Goal: Task Accomplishment & Management: Complete application form

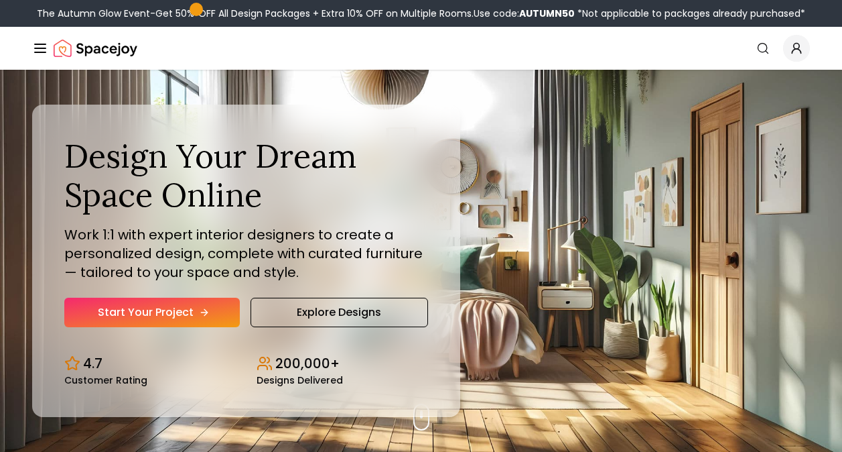
click at [195, 307] on link "Start Your Project" at bounding box center [152, 311] width 176 height 29
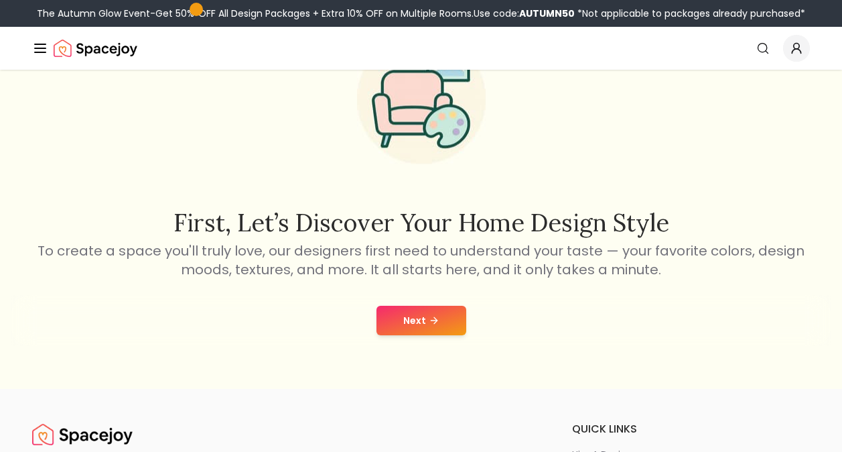
scroll to position [94, 0]
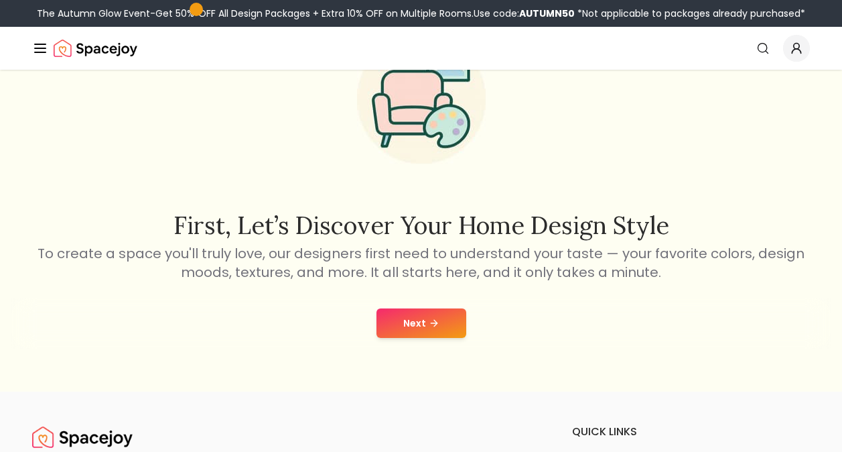
click at [419, 329] on button "Next" at bounding box center [422, 322] width 90 height 29
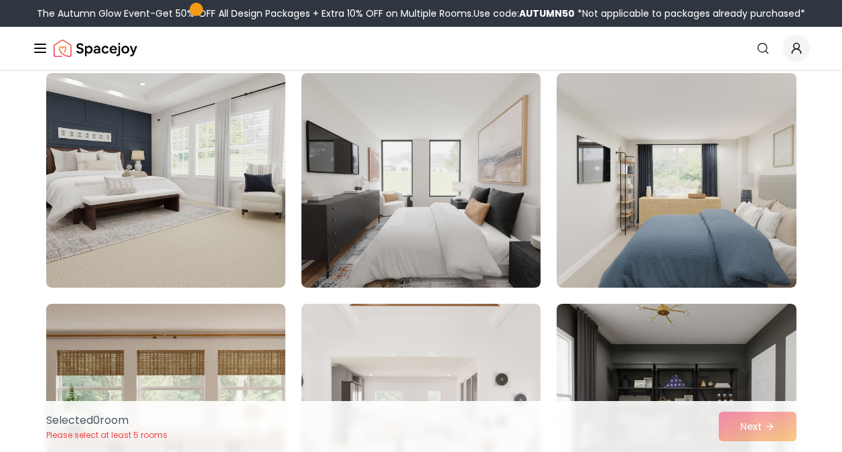
scroll to position [569, 0]
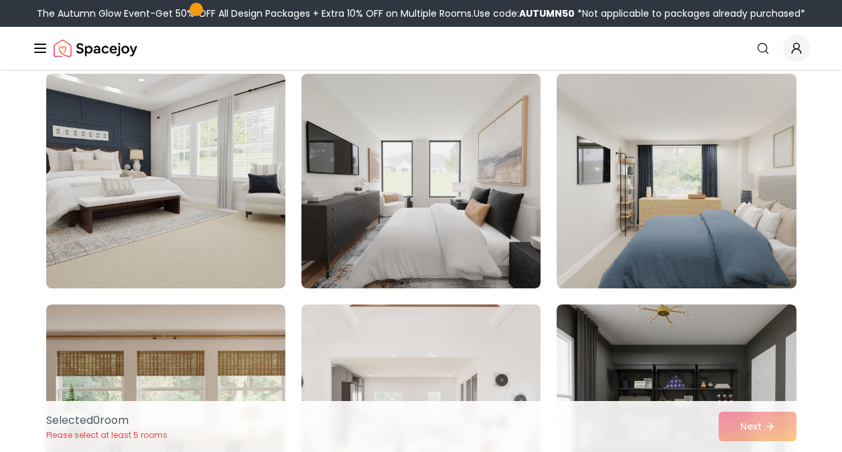
click at [243, 222] on img at bounding box center [165, 180] width 251 height 225
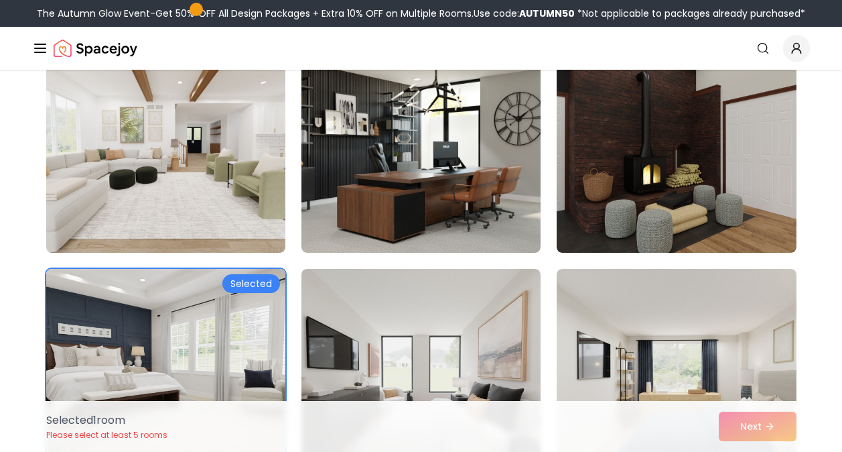
scroll to position [375, 0]
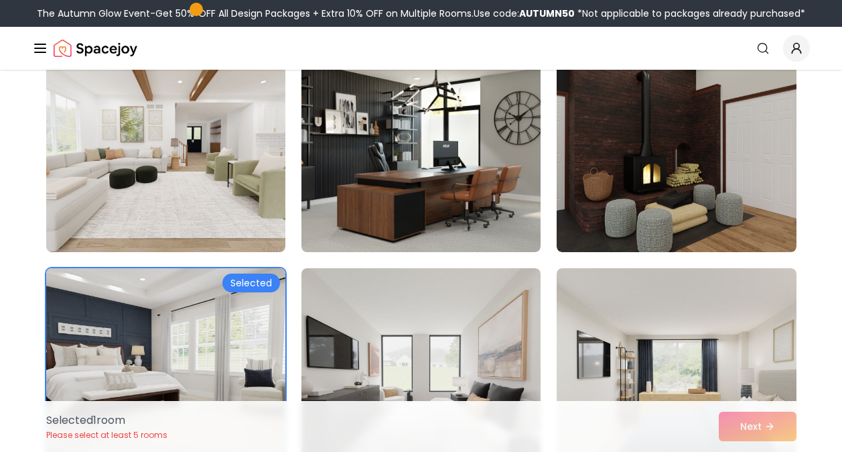
click at [347, 183] on img at bounding box center [420, 145] width 239 height 214
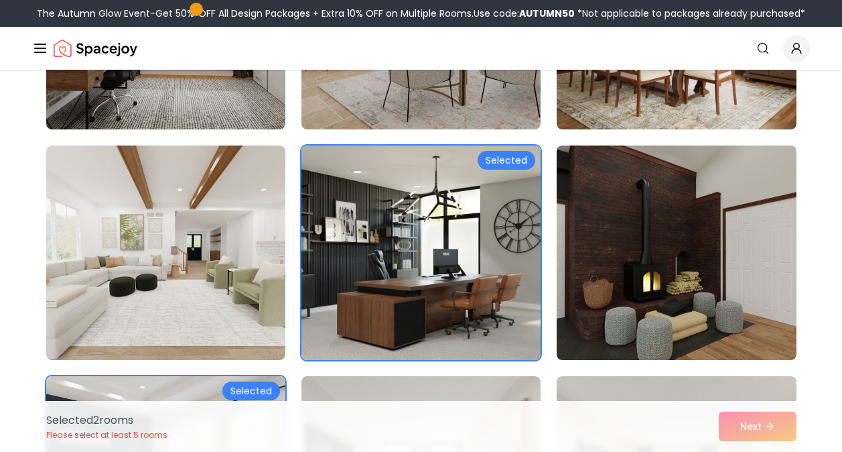
scroll to position [265, 0]
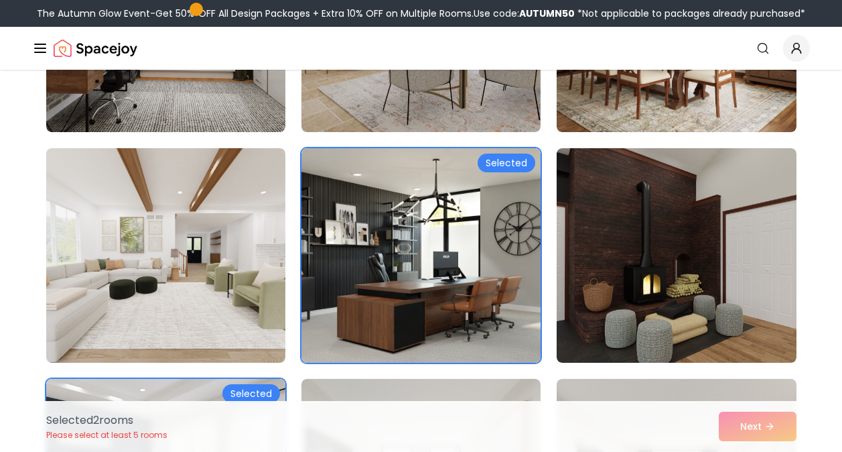
click at [347, 183] on img at bounding box center [420, 255] width 239 height 214
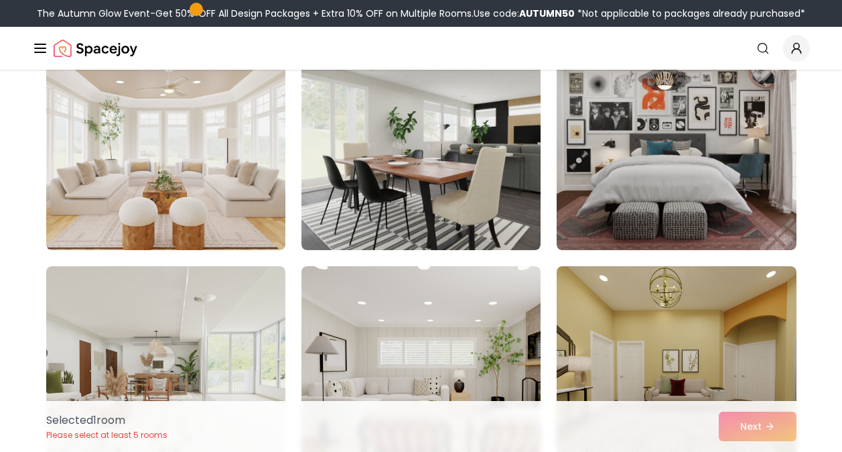
scroll to position [1761, 0]
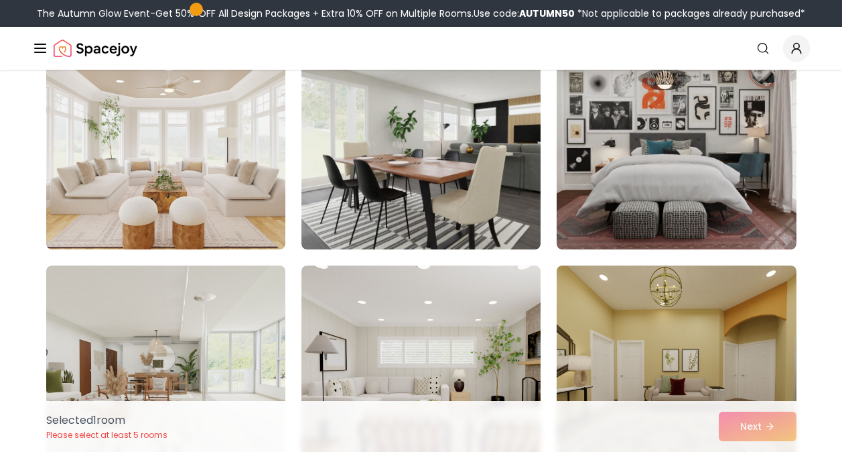
click at [347, 183] on img at bounding box center [420, 142] width 239 height 214
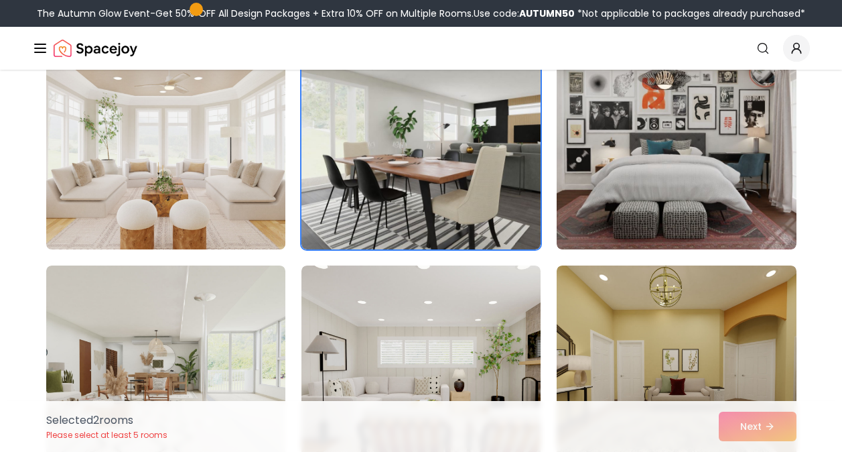
click at [181, 133] on img at bounding box center [165, 141] width 251 height 225
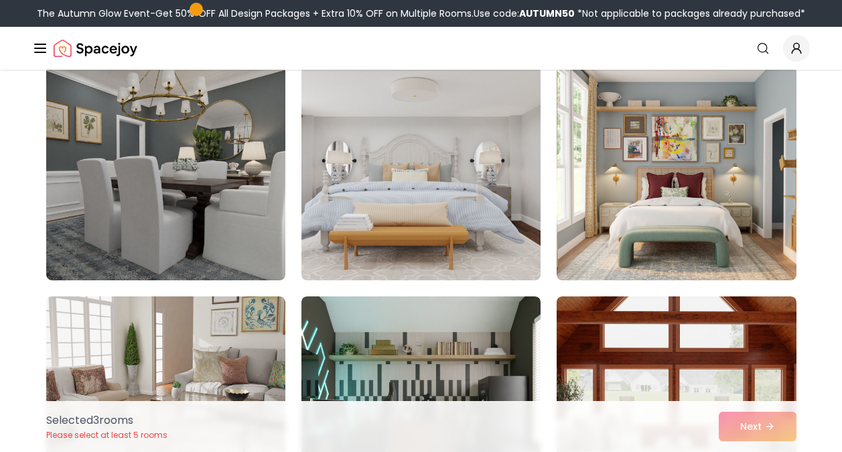
scroll to position [3113, 0]
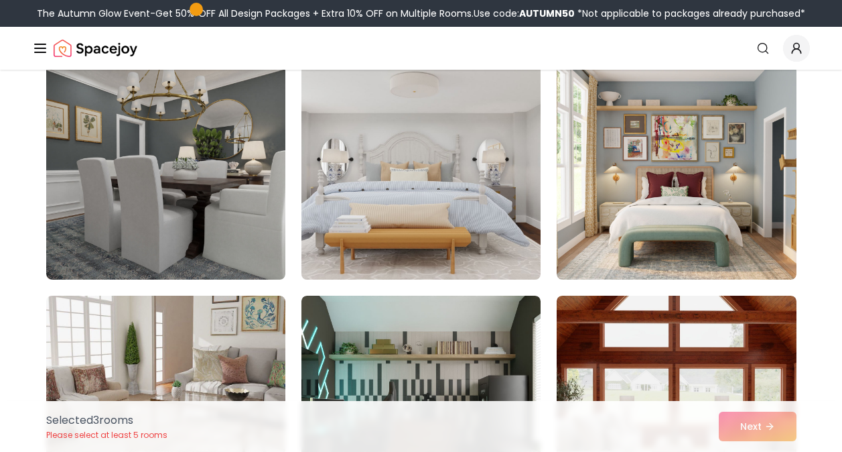
click at [370, 137] on img at bounding box center [420, 172] width 251 height 225
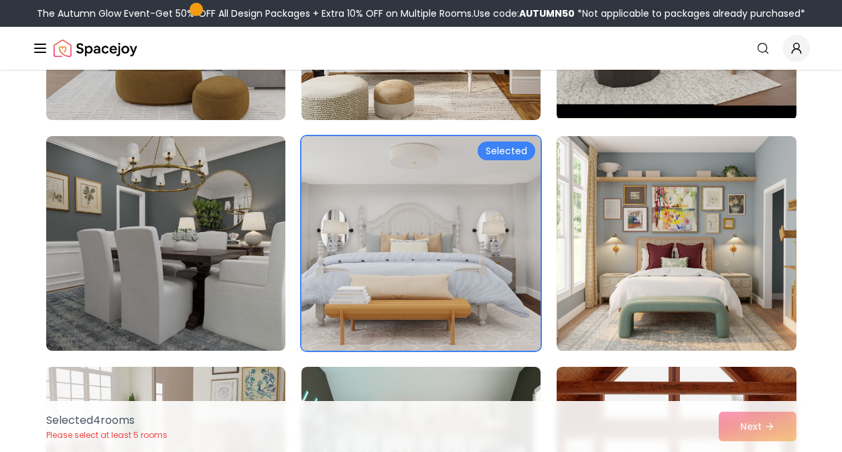
scroll to position [3042, 0]
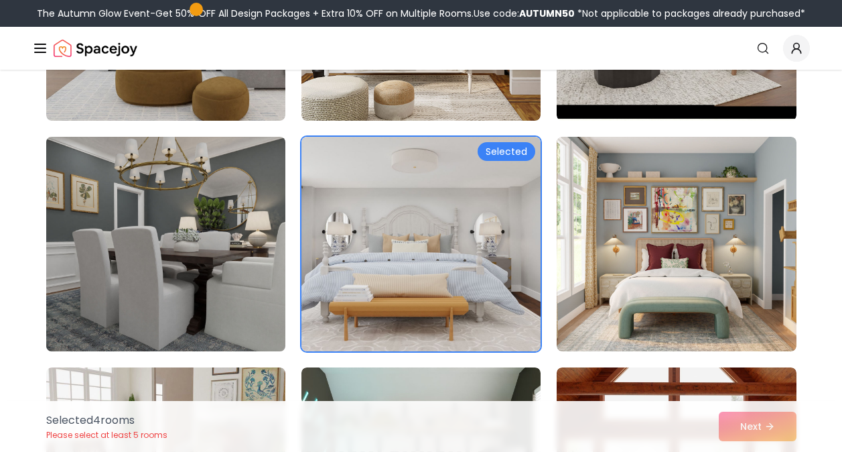
click at [212, 206] on img at bounding box center [165, 243] width 251 height 225
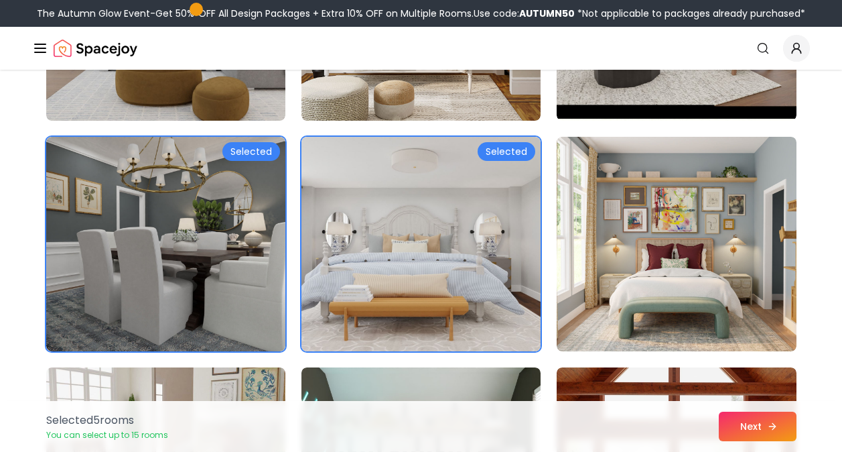
click at [758, 432] on button "Next" at bounding box center [758, 425] width 78 height 29
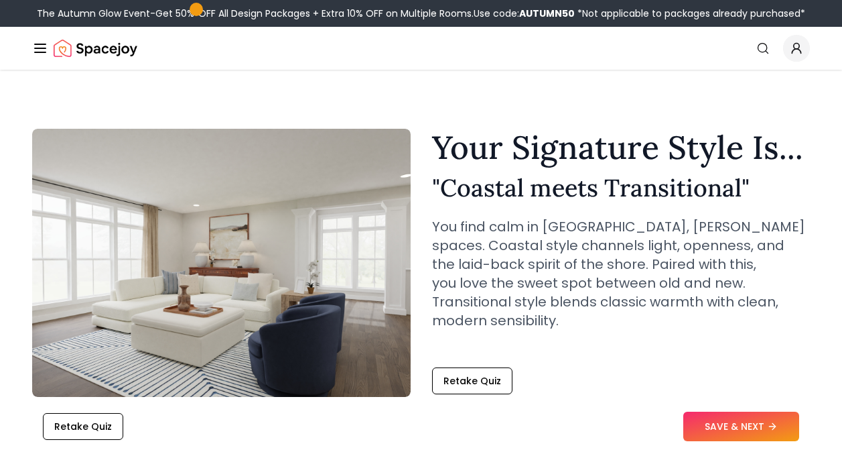
click at [758, 432] on button "SAVE & NEXT" at bounding box center [741, 425] width 116 height 29
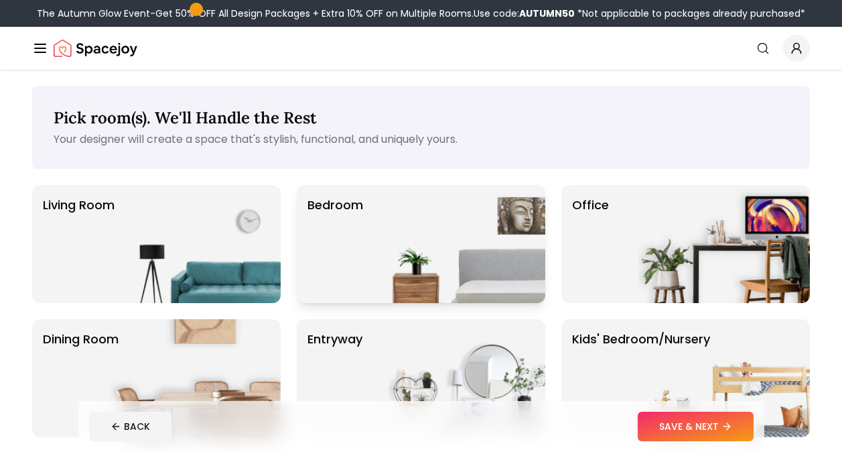
click at [464, 251] on img at bounding box center [460, 244] width 172 height 118
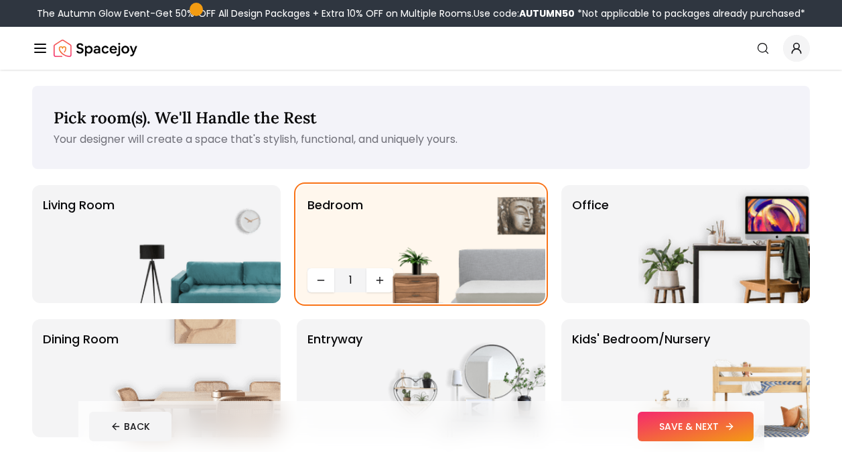
click at [695, 423] on button "SAVE & NEXT" at bounding box center [696, 425] width 116 height 29
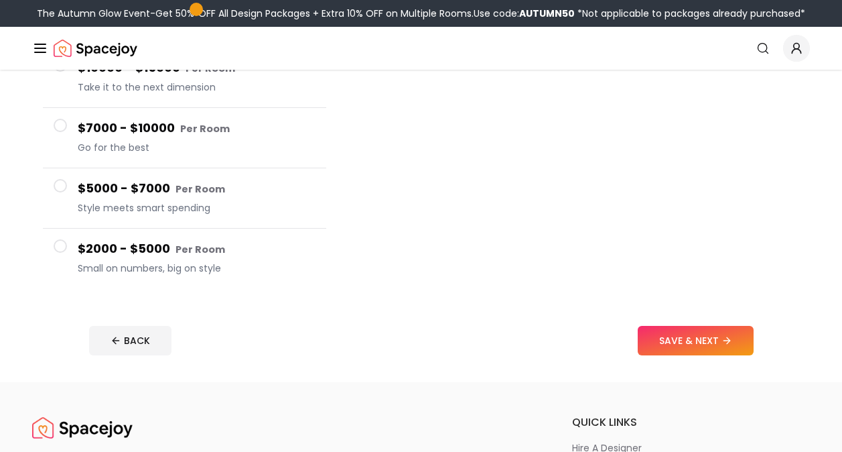
scroll to position [241, 0]
click at [724, 335] on icon at bounding box center [729, 339] width 11 height 11
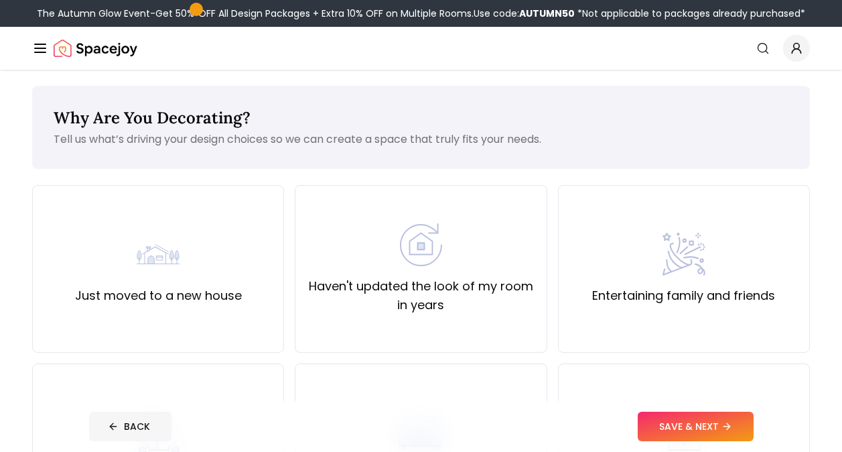
click at [129, 425] on button "BACK" at bounding box center [130, 425] width 82 height 29
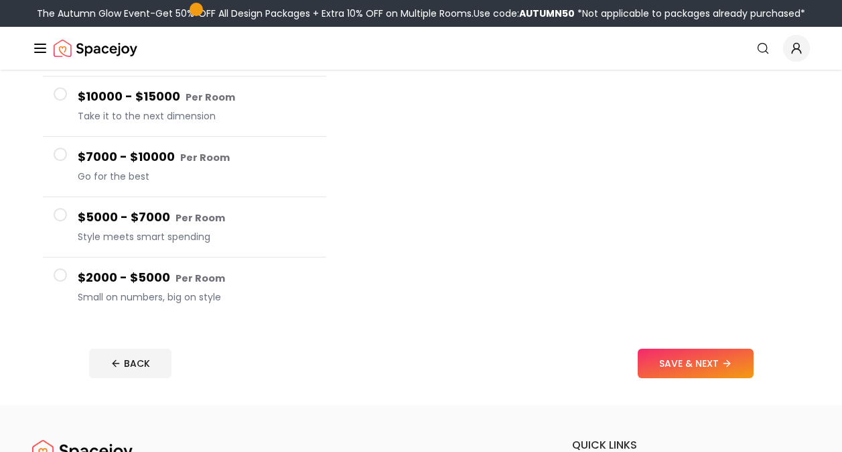
scroll to position [241, 0]
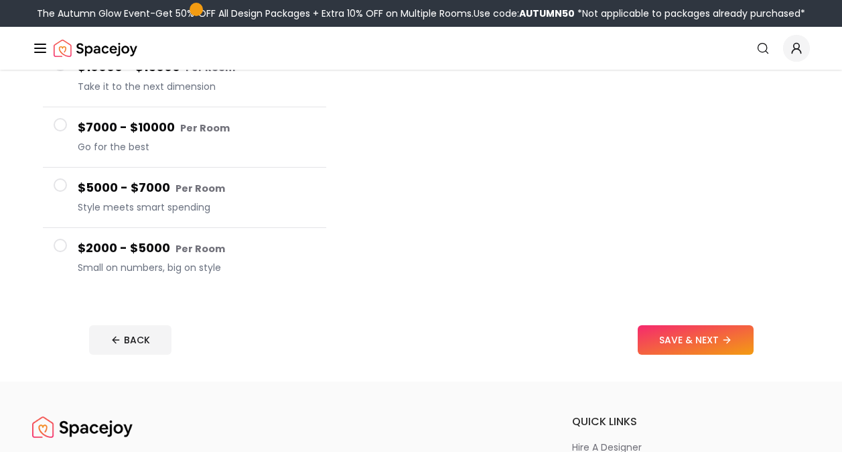
click at [62, 243] on span at bounding box center [60, 245] width 13 height 13
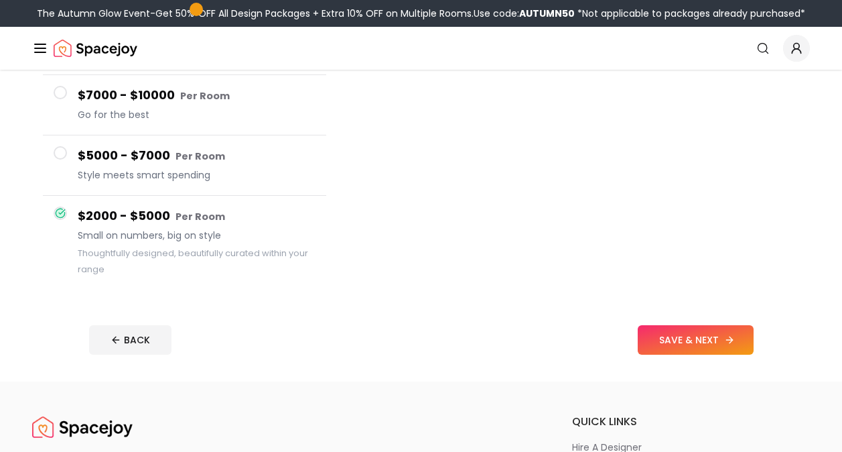
click at [660, 350] on button "SAVE & NEXT" at bounding box center [696, 339] width 116 height 29
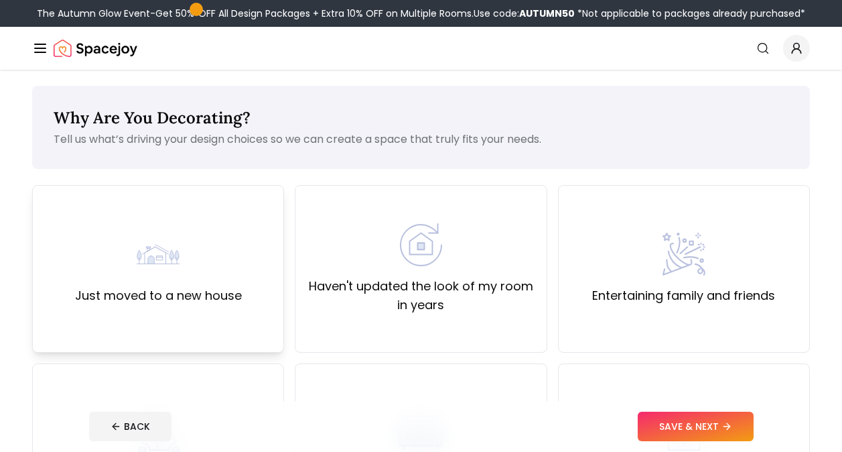
click at [191, 299] on label "Just moved to a new house" at bounding box center [158, 295] width 167 height 19
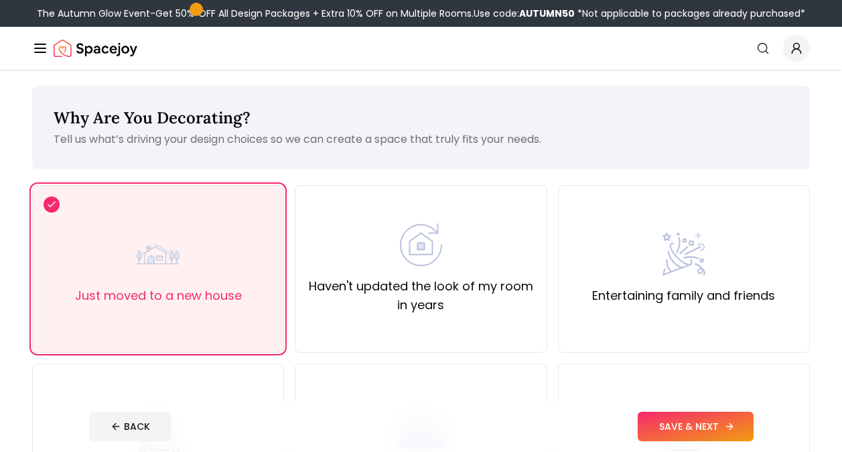
click at [664, 425] on button "SAVE & NEXT" at bounding box center [696, 425] width 116 height 29
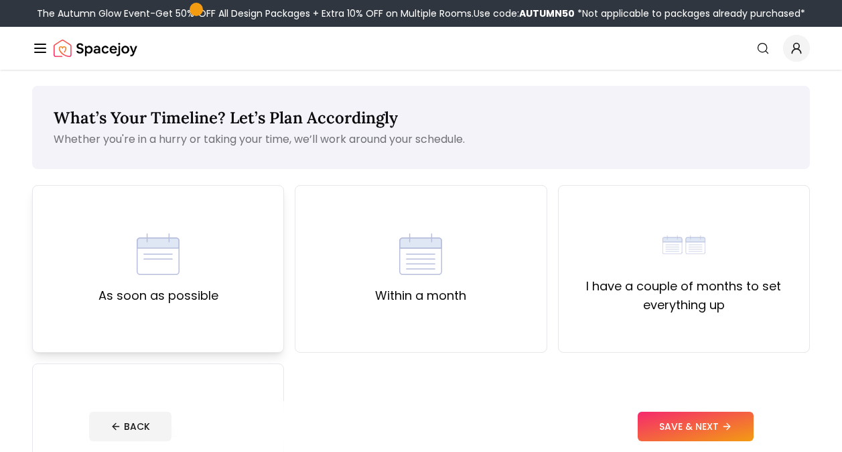
click at [206, 337] on div "As soon as possible" at bounding box center [158, 268] width 252 height 167
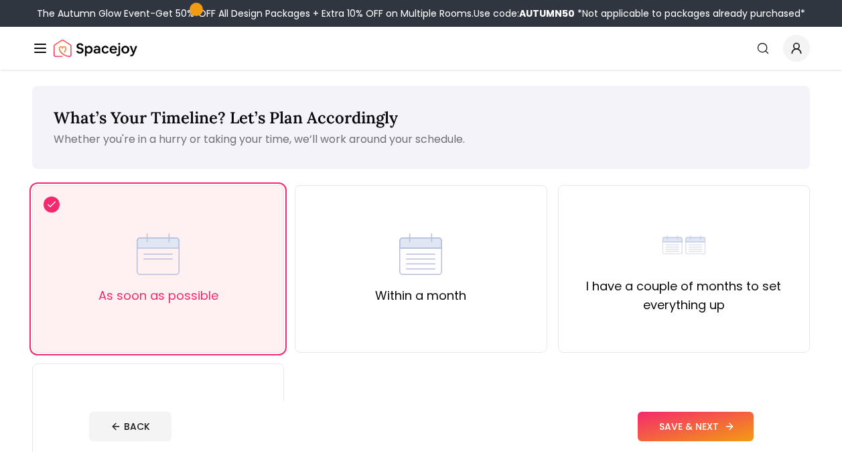
click at [673, 417] on button "SAVE & NEXT" at bounding box center [696, 425] width 116 height 29
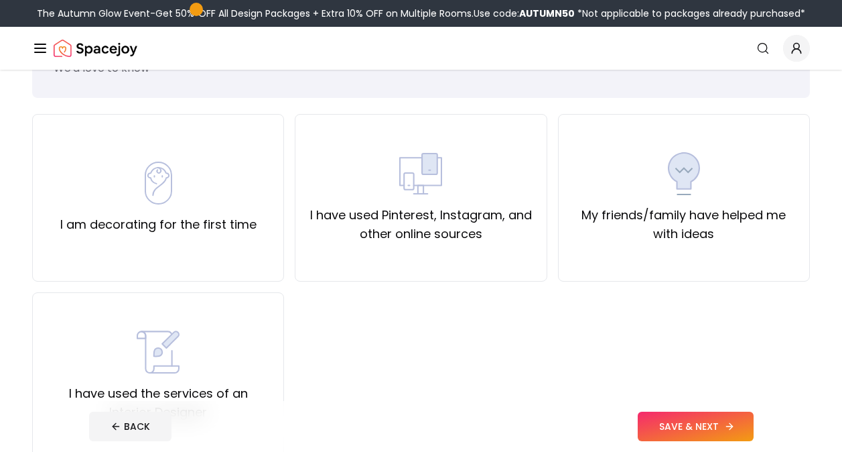
scroll to position [72, 0]
click at [224, 213] on div "I am decorating for the first time" at bounding box center [158, 197] width 196 height 72
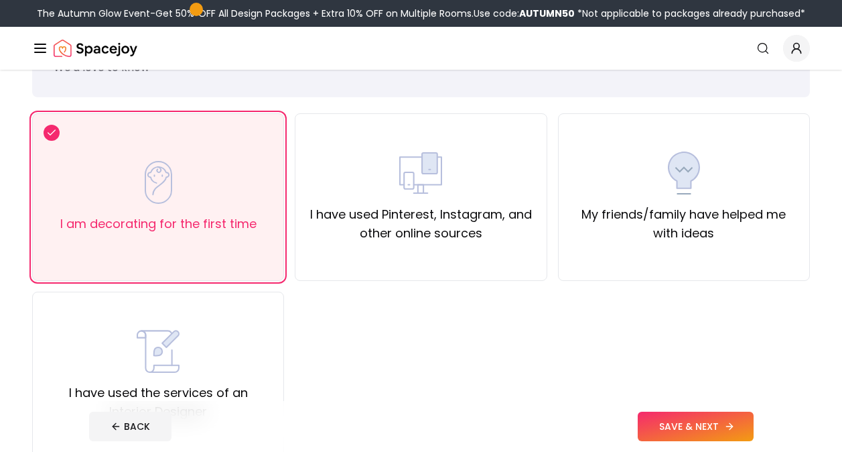
click at [705, 432] on button "SAVE & NEXT" at bounding box center [696, 425] width 116 height 29
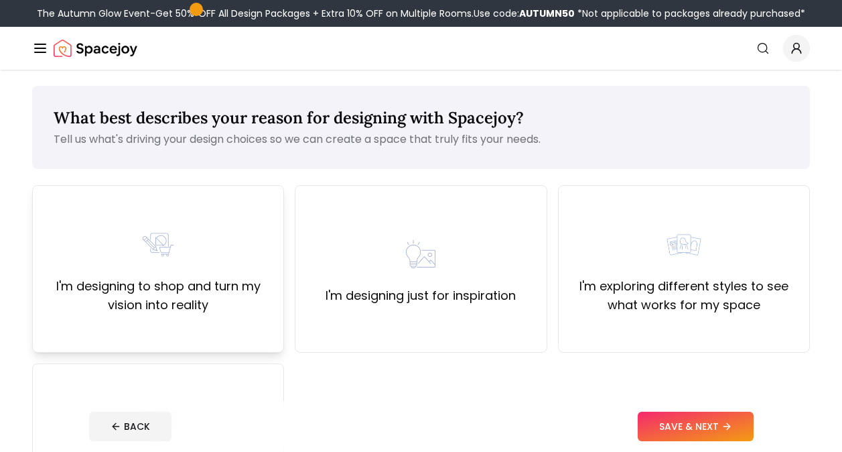
click at [229, 327] on div "I'm designing to shop and turn my vision into reality" at bounding box center [158, 268] width 252 height 167
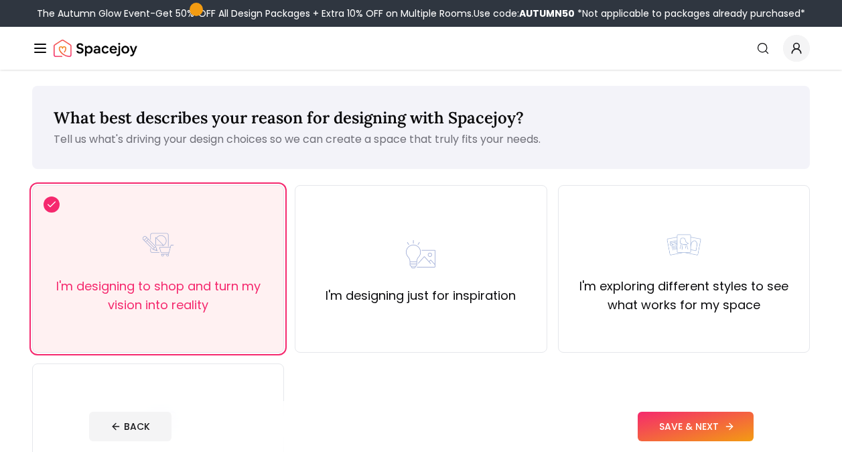
click at [666, 421] on button "SAVE & NEXT" at bounding box center [696, 425] width 116 height 29
